Goal: Information Seeking & Learning: Check status

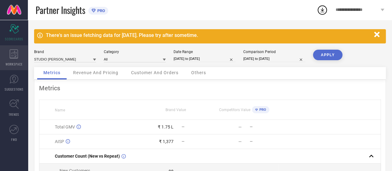
click at [11, 51] on icon at bounding box center [14, 53] width 9 height 9
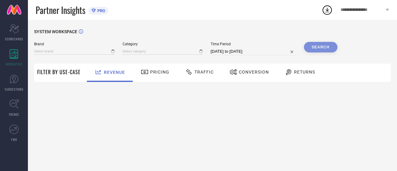
type input "STUDIO [PERSON_NAME]"
type input "All"
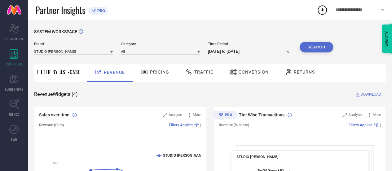
click at [234, 54] on input "[DATE] to [DATE]" at bounding box center [250, 51] width 84 height 7
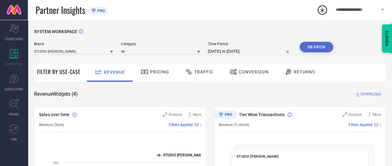
select select "6"
select select "2025"
select select "7"
select select "2025"
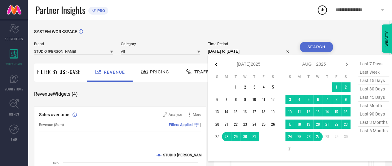
click at [219, 66] on icon at bounding box center [216, 64] width 7 height 7
select select "5"
select select "2025"
select select "6"
select select "2025"
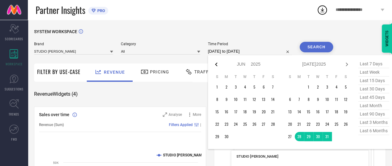
click at [219, 66] on icon at bounding box center [216, 64] width 7 height 7
select select "4"
select select "2025"
select select "5"
select select "2025"
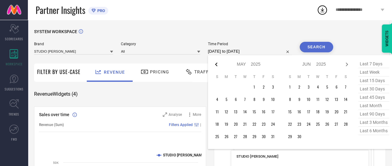
click at [217, 68] on icon at bounding box center [216, 64] width 7 height 7
select select "3"
select select "2025"
select select "4"
select select "2025"
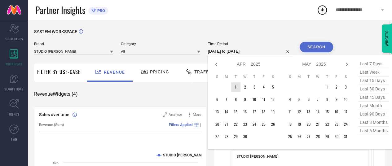
type input "After [DATE]"
drag, startPoint x: 237, startPoint y: 87, endPoint x: 240, endPoint y: 86, distance: 3.2
click at [237, 87] on td "1" at bounding box center [235, 87] width 9 height 9
click at [349, 66] on icon at bounding box center [346, 64] width 7 height 7
select select "4"
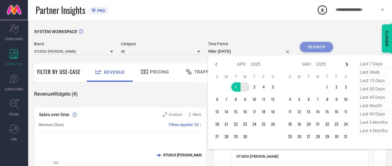
select select "2025"
select select "5"
select select "2025"
click at [349, 66] on icon at bounding box center [346, 64] width 7 height 7
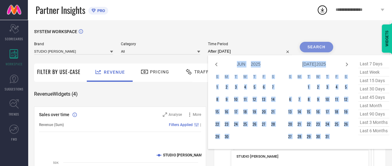
click at [349, 66] on icon at bounding box center [346, 64] width 7 height 7
select select "6"
select select "2025"
select select "7"
select select "2025"
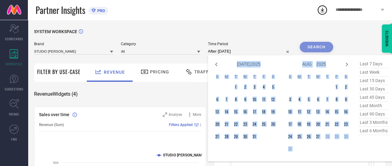
click at [338, 137] on td "29" at bounding box center [336, 136] width 9 height 9
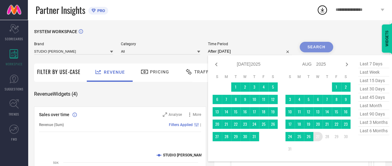
type input "[DATE] to [DATE]"
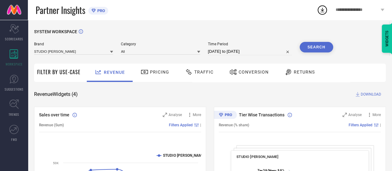
click at [326, 46] on button "Search" at bounding box center [316, 47] width 33 height 11
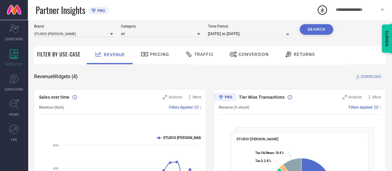
scroll to position [15, 0]
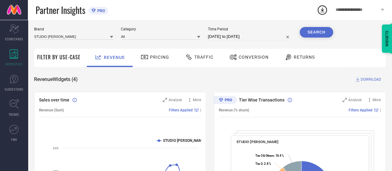
click at [251, 101] on span "Tier Wise Transactions" at bounding box center [262, 99] width 46 height 5
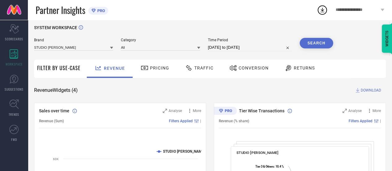
scroll to position [0, 0]
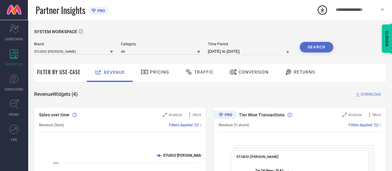
click at [153, 72] on span "Pricing" at bounding box center [159, 71] width 19 height 5
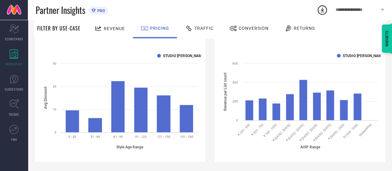
scroll to position [426, 0]
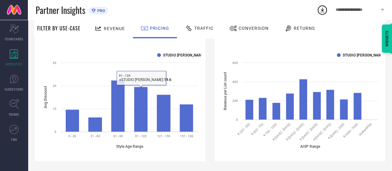
click at [204, 28] on span "Traffic" at bounding box center [203, 28] width 19 height 5
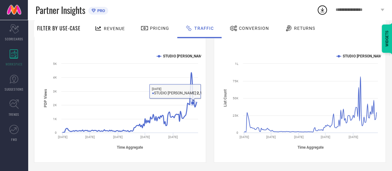
scroll to position [100, 0]
